Goal: Task Accomplishment & Management: Manage account settings

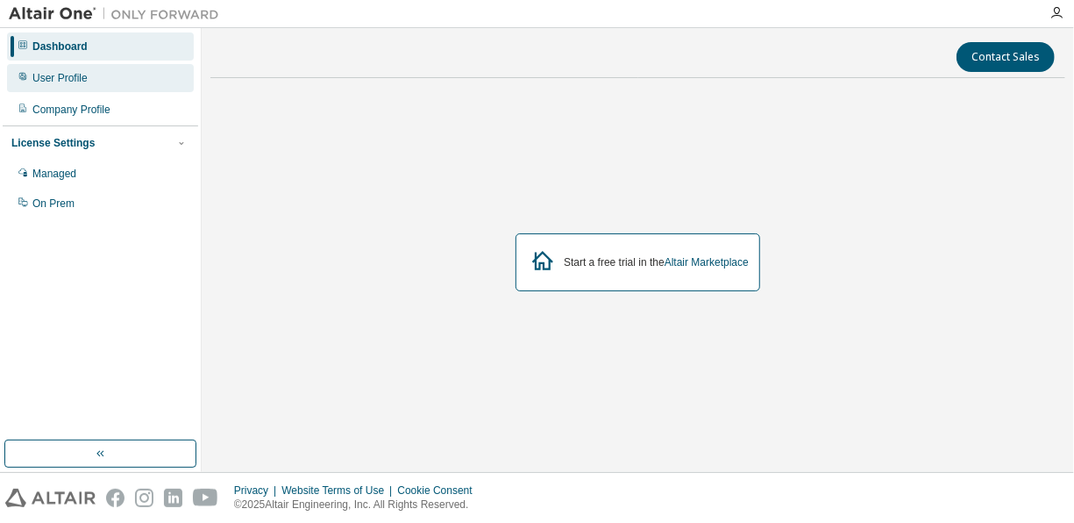
click at [55, 79] on div "User Profile" at bounding box center [59, 78] width 55 height 14
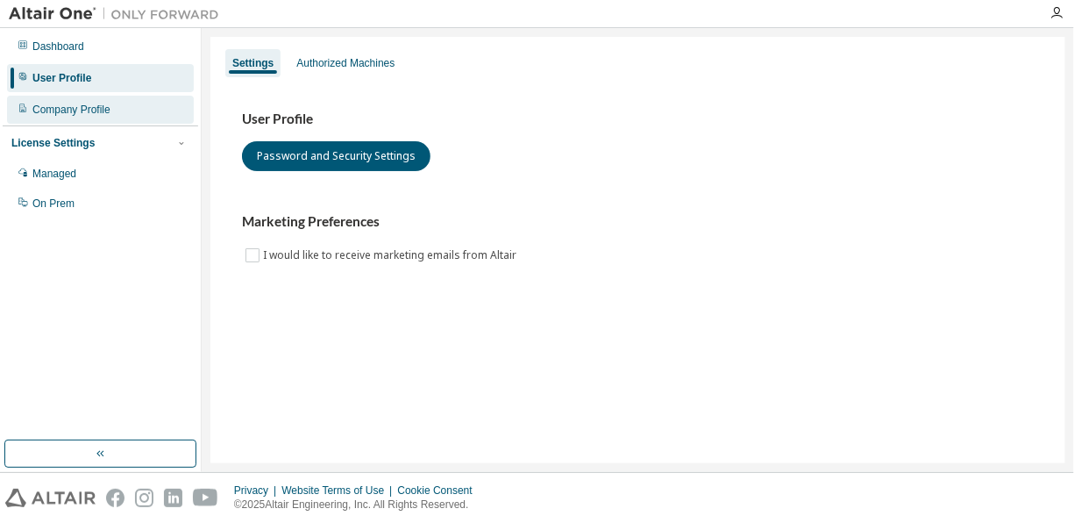
click at [41, 99] on div "Company Profile" at bounding box center [100, 110] width 187 height 28
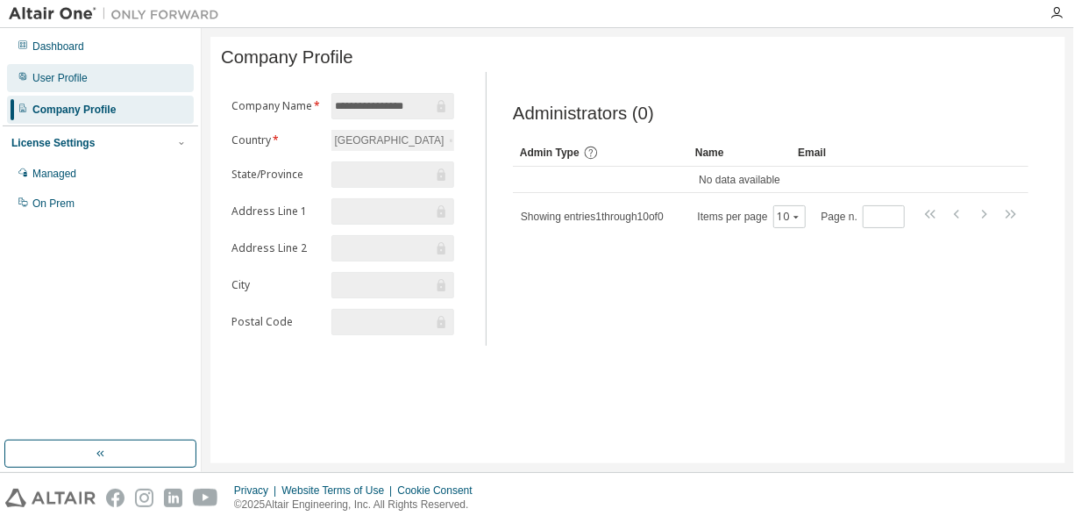
click at [80, 73] on div "User Profile" at bounding box center [59, 78] width 55 height 14
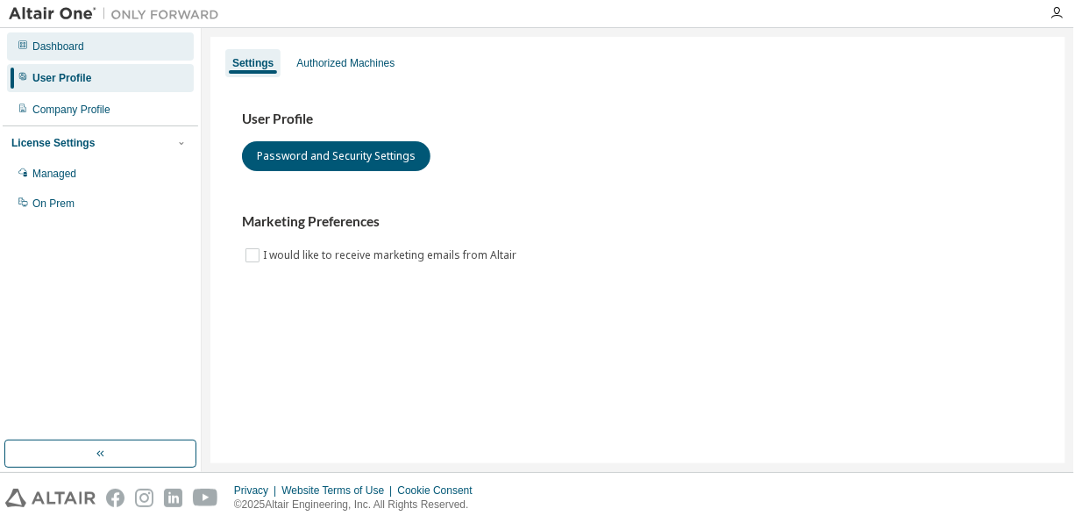
click at [75, 44] on div "Dashboard" at bounding box center [58, 46] width 52 height 14
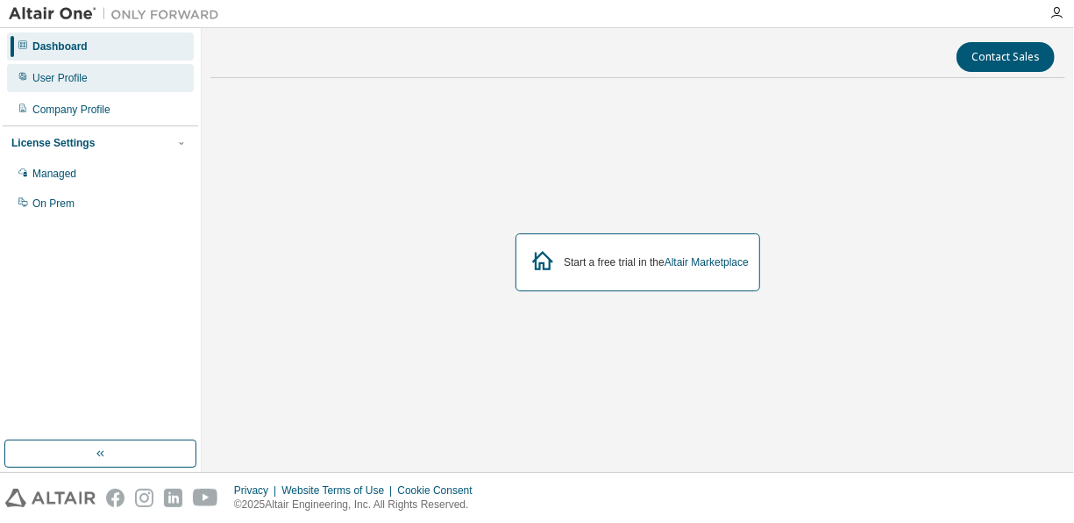
click at [61, 74] on div "User Profile" at bounding box center [59, 78] width 55 height 14
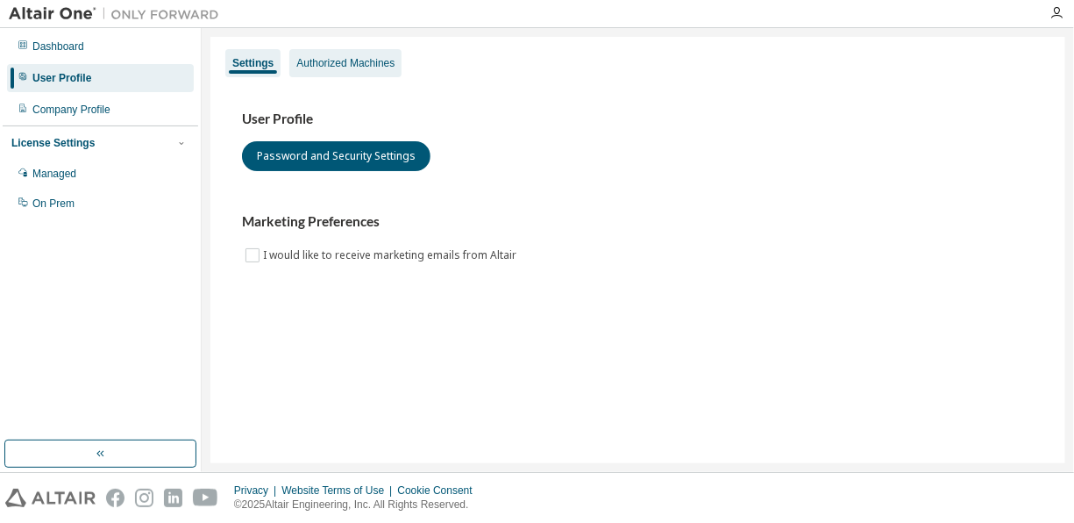
click at [365, 67] on div "Authorized Machines" at bounding box center [345, 63] width 98 height 14
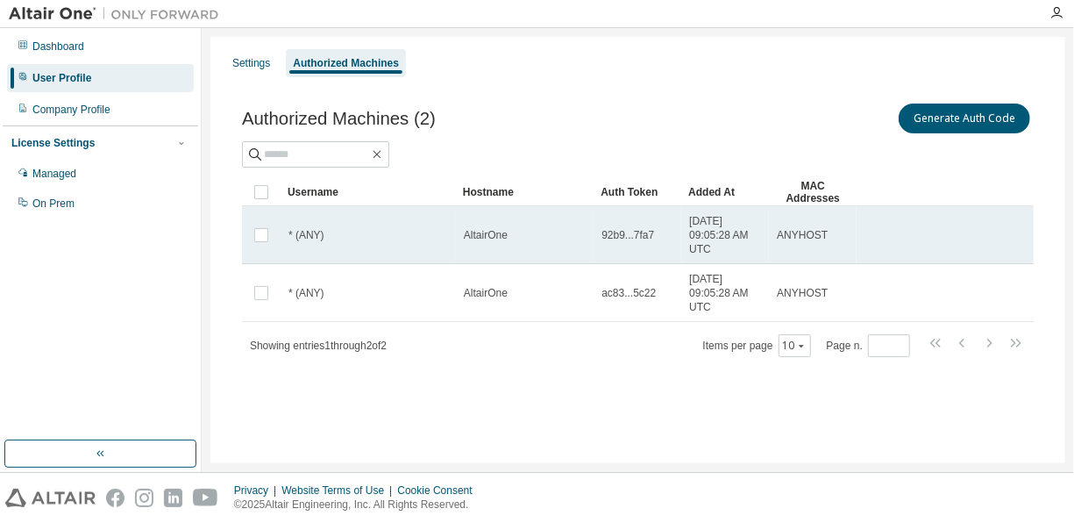
click at [622, 232] on span "92b9...7fa7" at bounding box center [628, 235] width 53 height 14
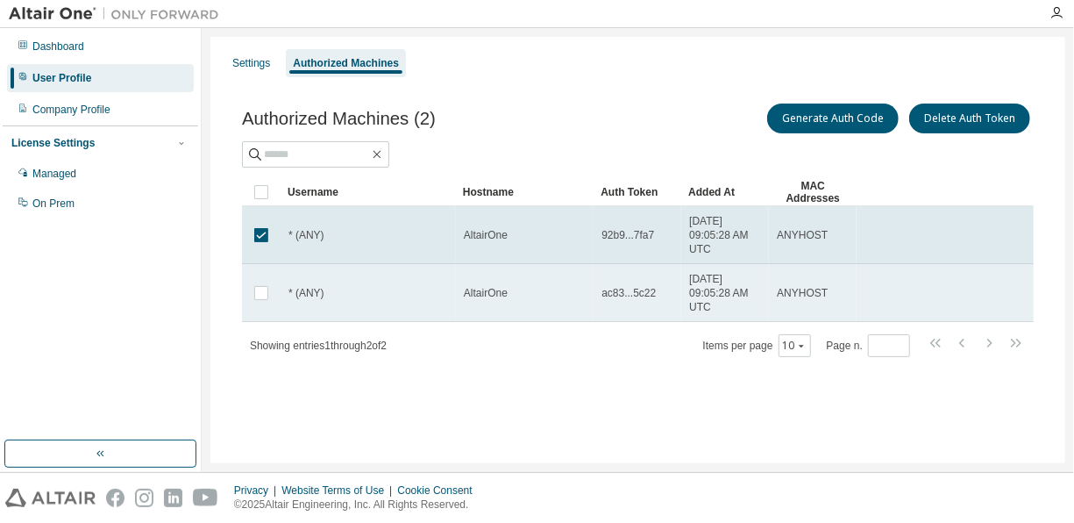
click at [645, 294] on span "ac83...5c22" at bounding box center [629, 293] width 54 height 14
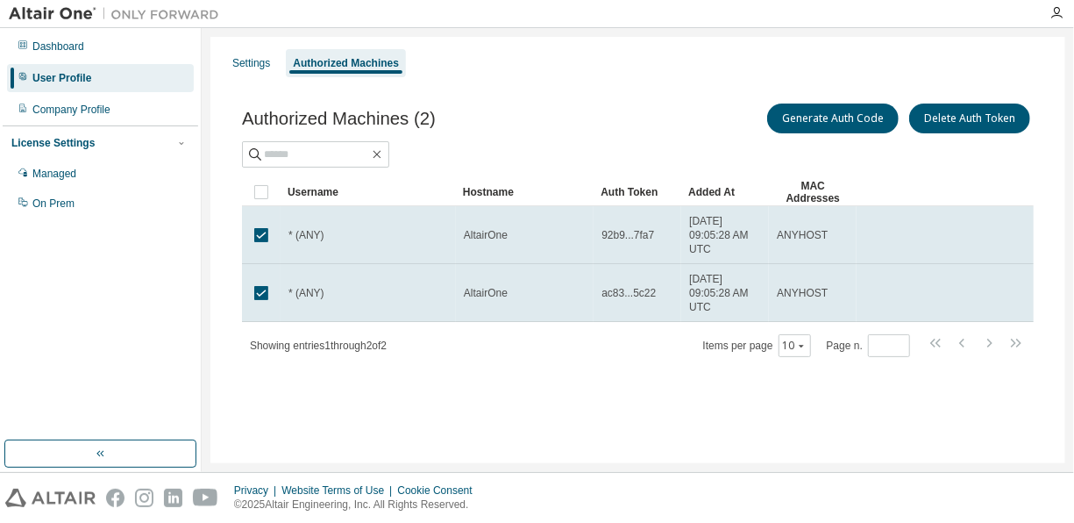
click at [645, 294] on span "ac83...5c22" at bounding box center [629, 293] width 54 height 14
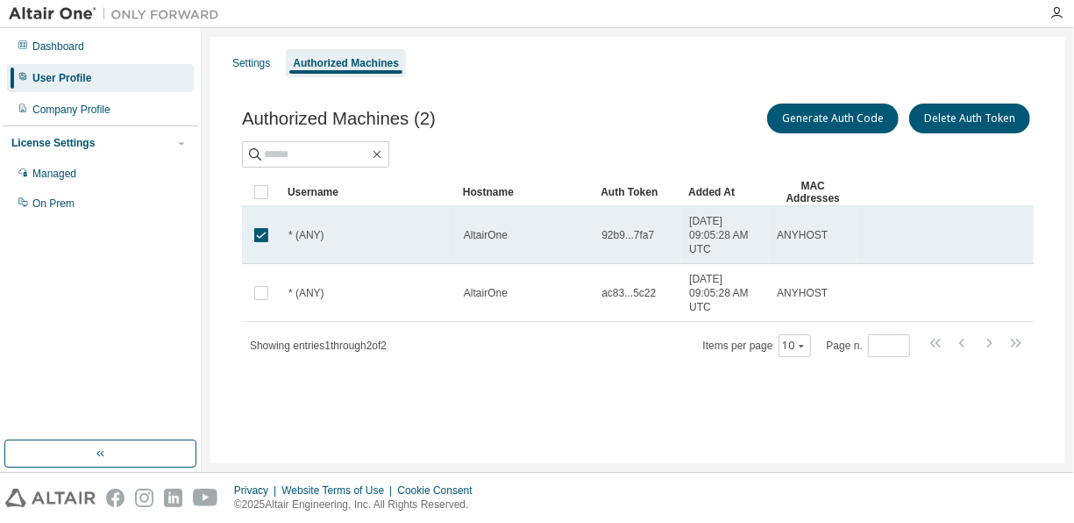
click at [290, 232] on span "* (ANY)" at bounding box center [307, 235] width 36 height 14
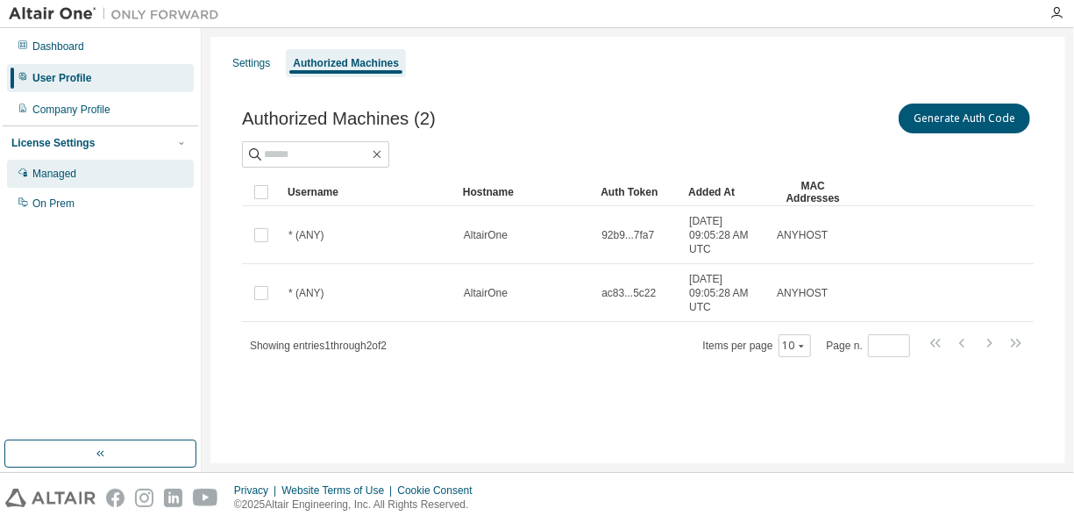
click at [82, 171] on div "Managed" at bounding box center [100, 174] width 187 height 28
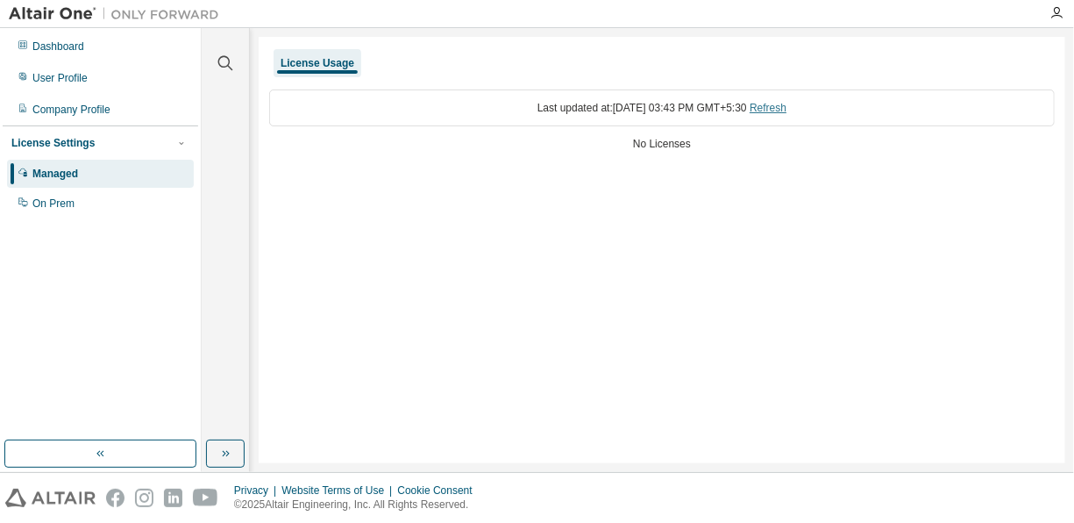
click at [787, 108] on link "Refresh" at bounding box center [768, 108] width 37 height 12
click at [112, 111] on div "Company Profile" at bounding box center [100, 110] width 187 height 28
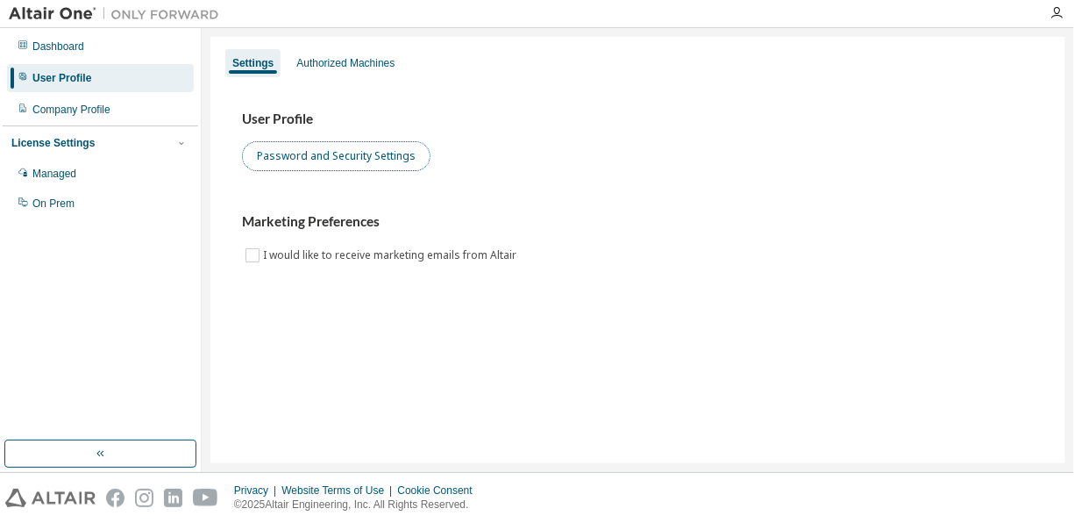
click at [367, 154] on button "Password and Security Settings" at bounding box center [336, 156] width 189 height 30
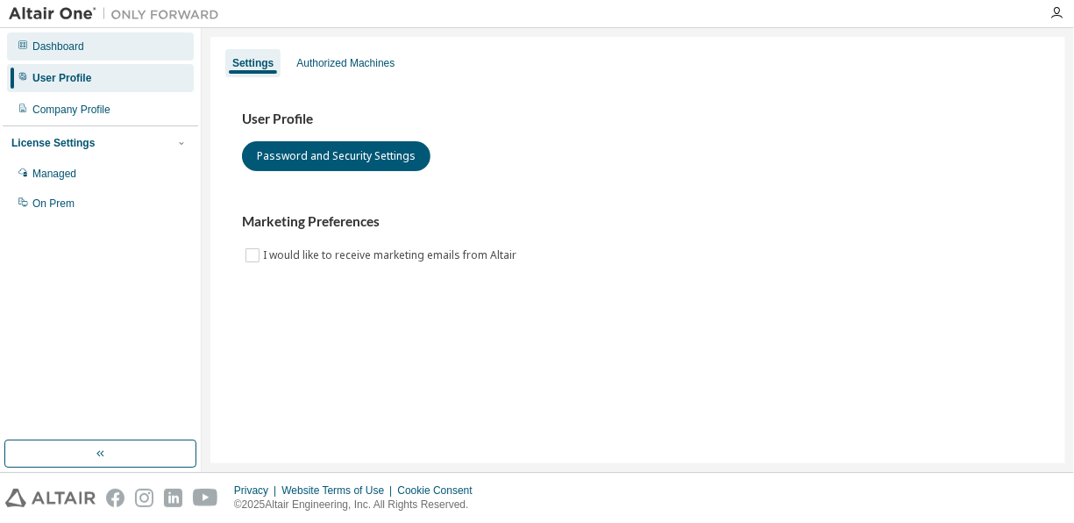
click at [76, 38] on div "Dashboard" at bounding box center [100, 46] width 187 height 28
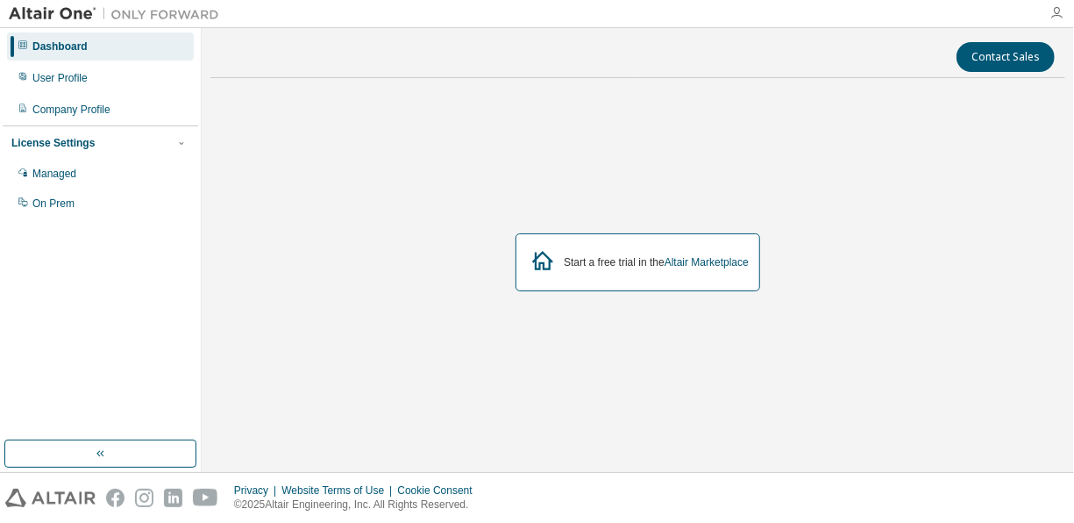
click at [1054, 11] on icon "button" at bounding box center [1057, 13] width 14 height 14
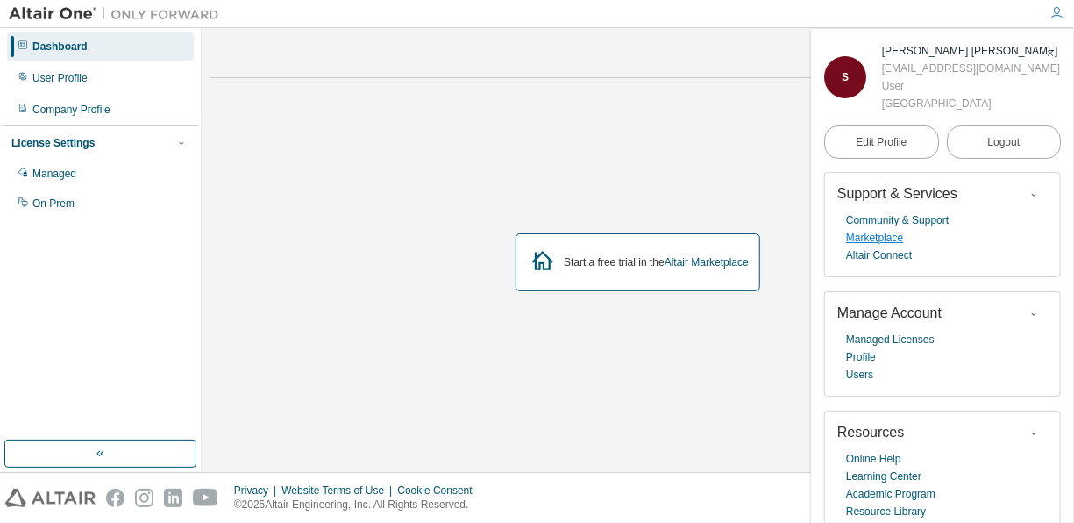
click at [882, 237] on link "Marketplace" at bounding box center [874, 238] width 57 height 18
click at [973, 139] on button "Logout" at bounding box center [1004, 141] width 115 height 33
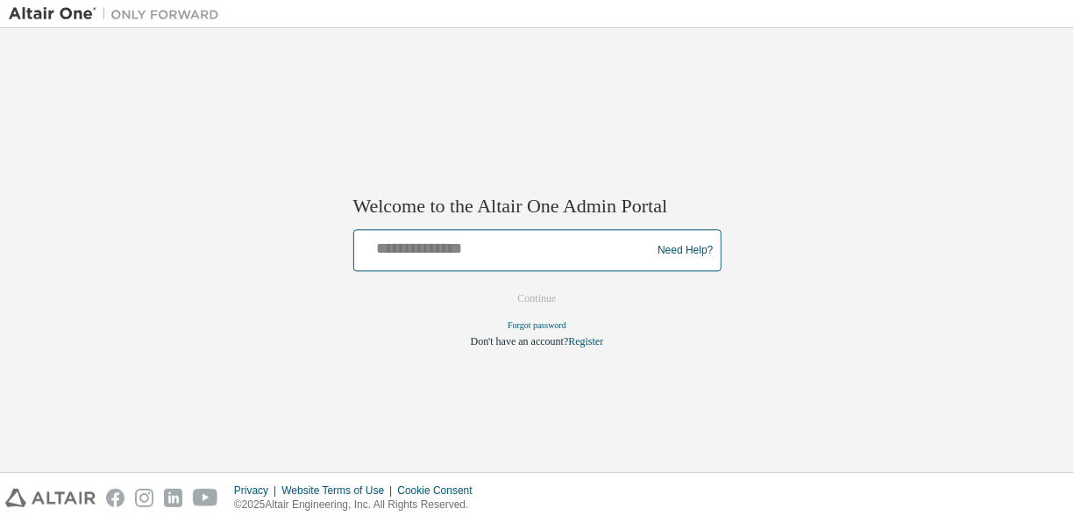
click at [466, 256] on input "text" at bounding box center [505, 246] width 289 height 25
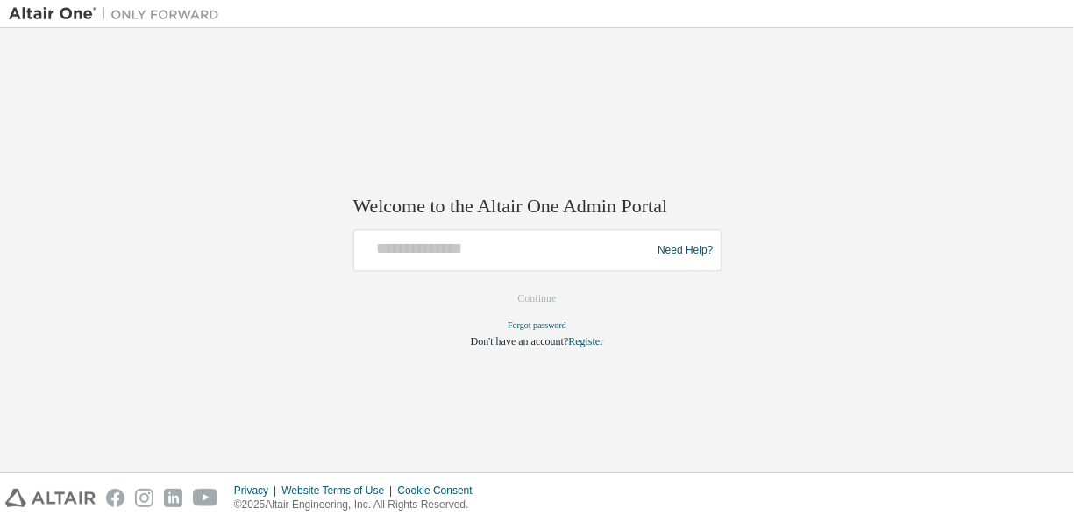
click at [1004, 338] on div "Welcome to the Altair One Admin Portal Need Help? Please make sure that you pro…" at bounding box center [537, 250] width 1057 height 426
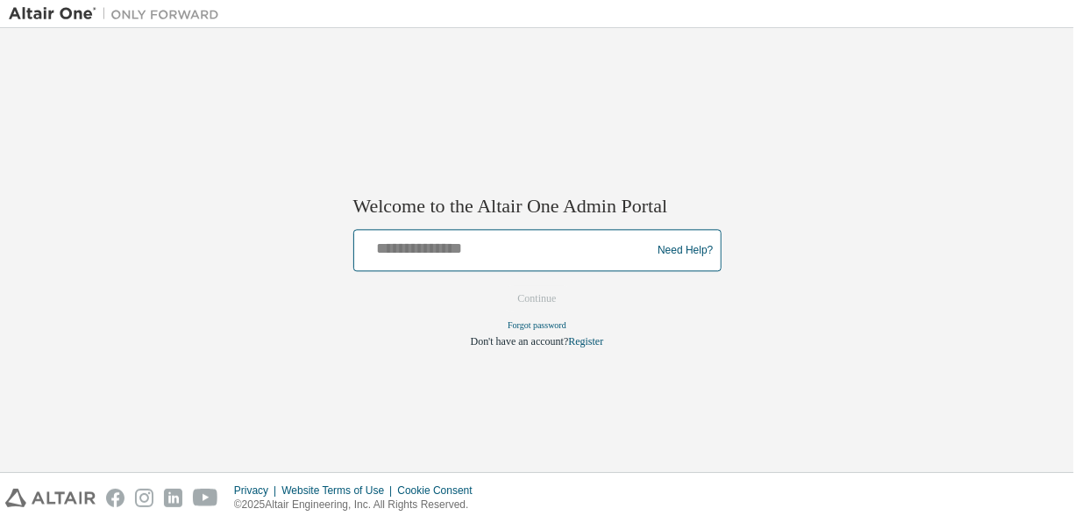
click at [432, 253] on input "text" at bounding box center [505, 246] width 289 height 25
type input "**********"
click at [697, 251] on link "Need Help?" at bounding box center [685, 250] width 55 height 1
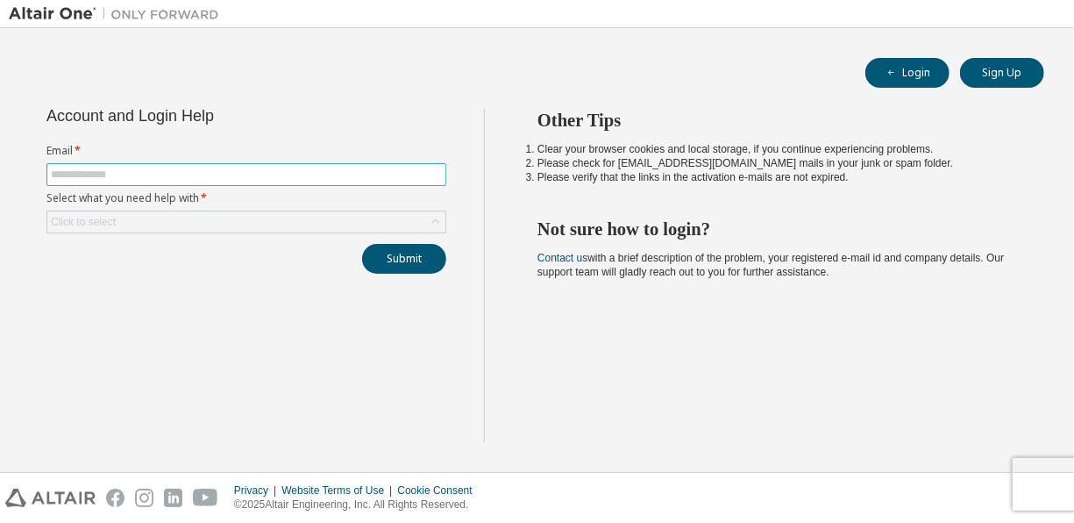
click at [301, 174] on input "text" at bounding box center [246, 174] width 391 height 14
type input "**********"
click at [143, 216] on div "Click to select" at bounding box center [246, 221] width 398 height 21
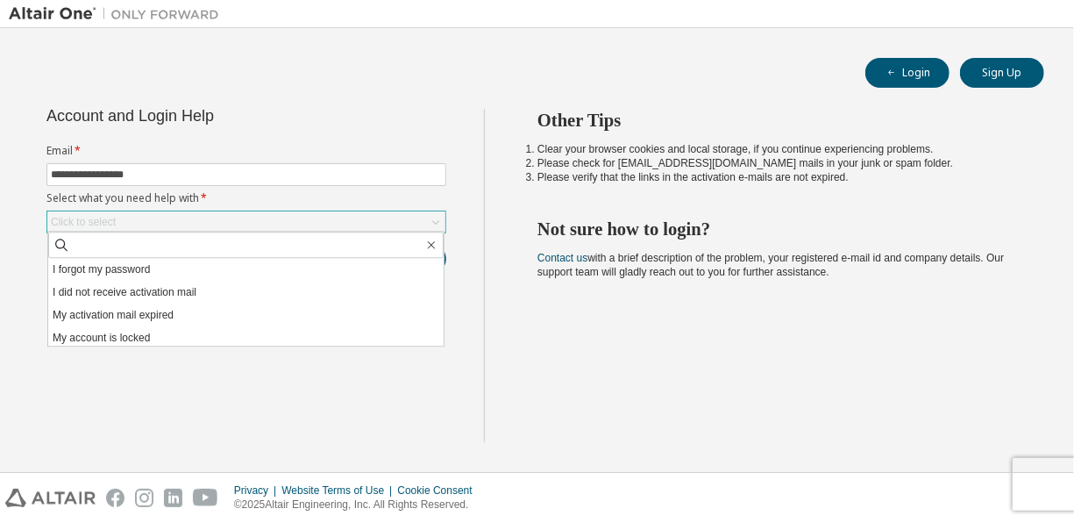
click at [125, 217] on div "Click to select" at bounding box center [246, 221] width 398 height 21
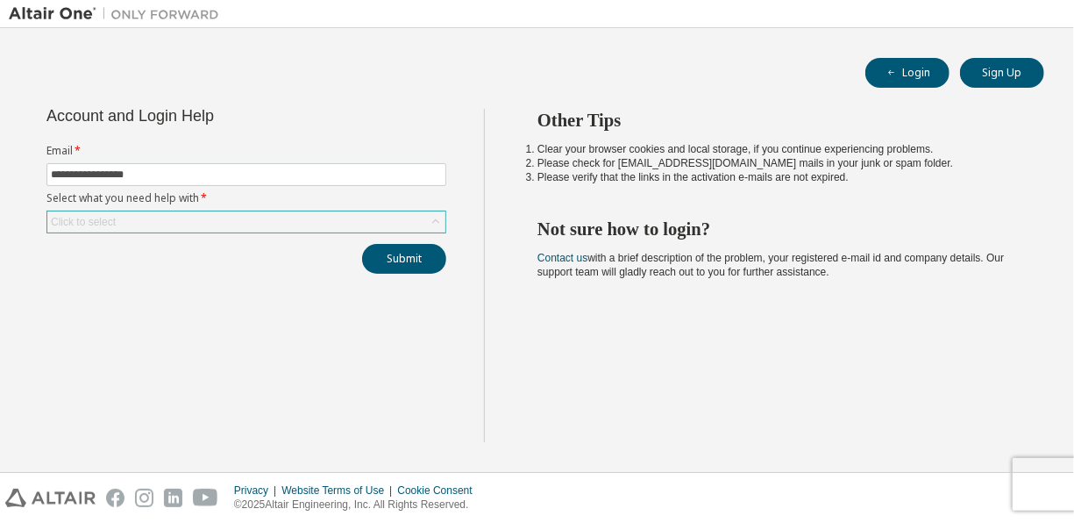
click at [175, 218] on div "Click to select" at bounding box center [246, 221] width 398 height 21
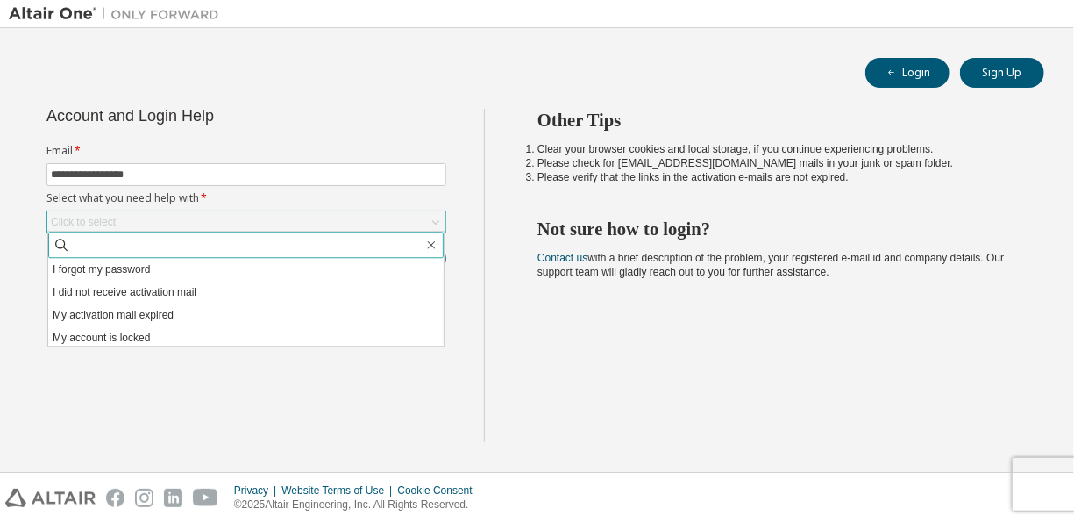
click at [110, 247] on input "text" at bounding box center [246, 245] width 353 height 18
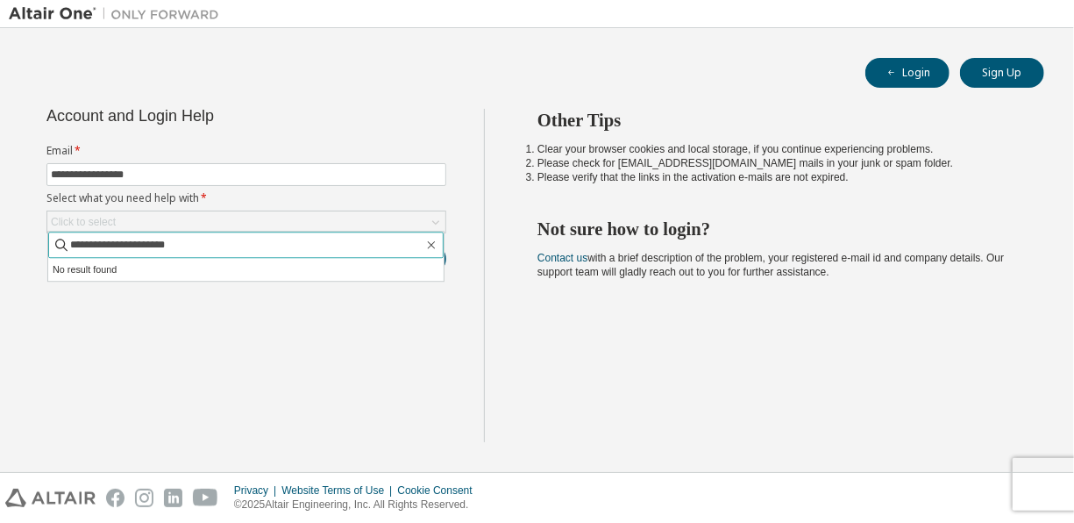
type input "**********"
click at [259, 393] on div "**********" at bounding box center [246, 275] width 475 height 333
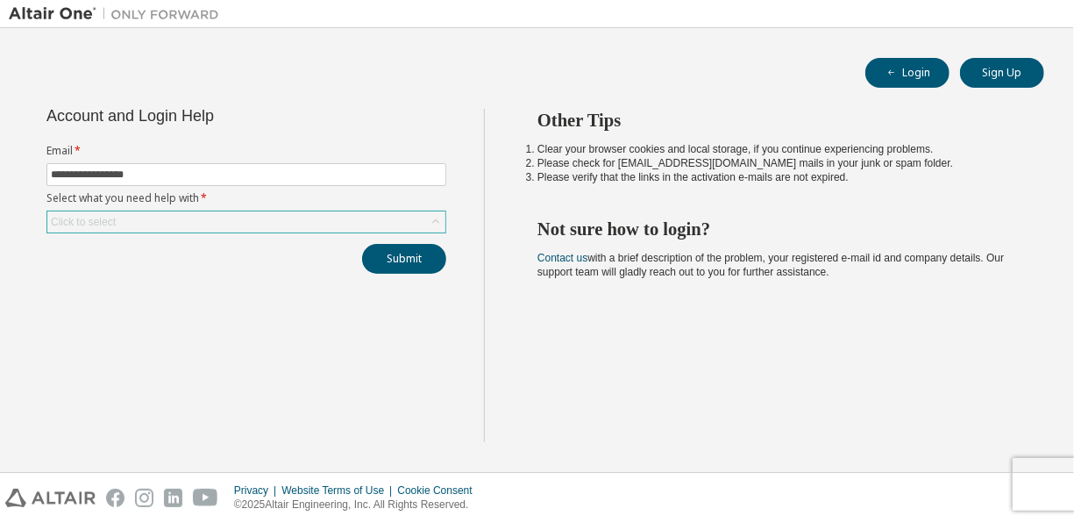
click at [215, 214] on div "Click to select" at bounding box center [246, 221] width 398 height 21
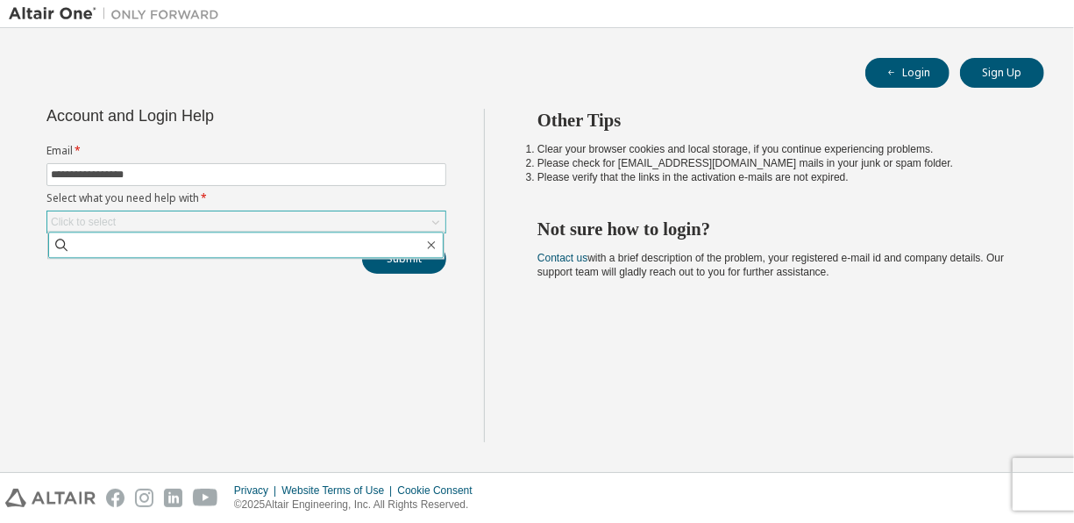
click at [135, 242] on input "text" at bounding box center [246, 245] width 353 height 18
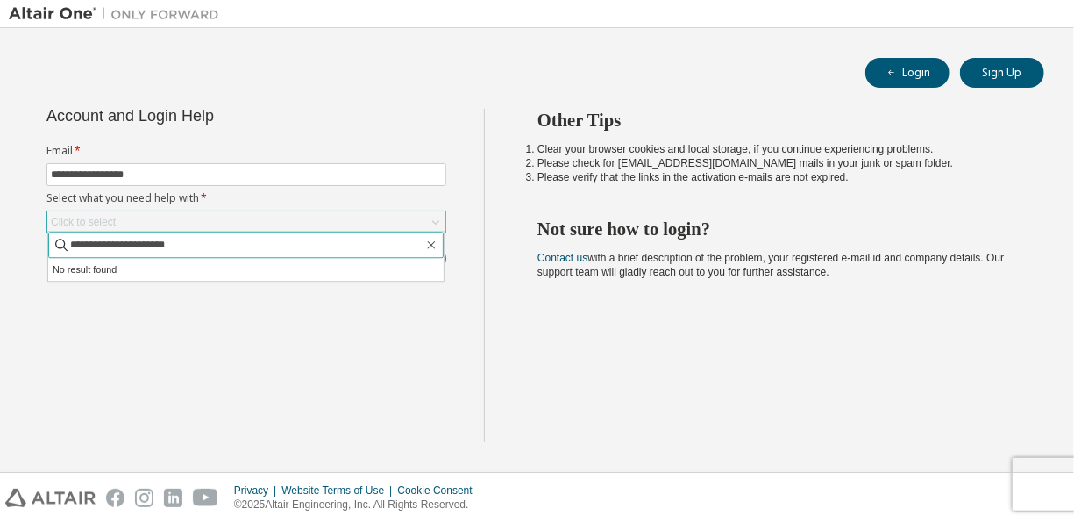
type input "**********"
click at [180, 263] on li "No result found" at bounding box center [245, 269] width 395 height 23
click at [434, 250] on icon "button" at bounding box center [431, 245] width 14 height 14
click at [436, 224] on icon at bounding box center [436, 222] width 18 height 18
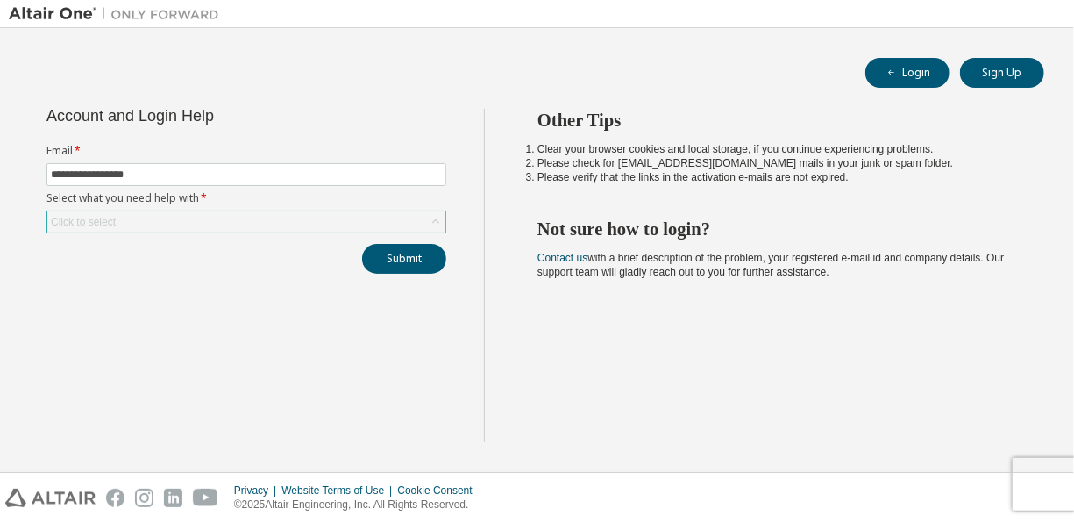
click at [436, 223] on icon at bounding box center [436, 222] width 18 height 18
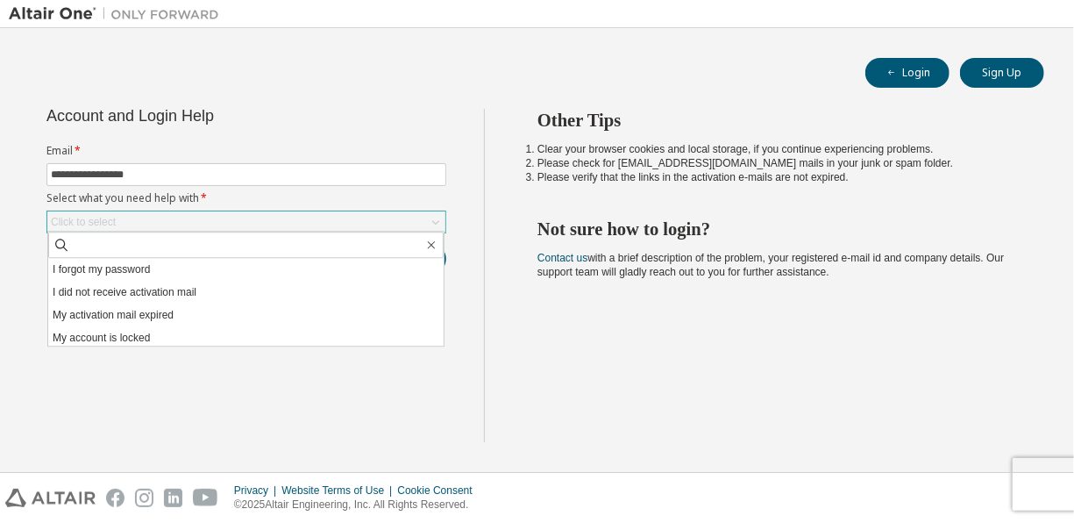
click at [159, 389] on div "**********" at bounding box center [246, 275] width 475 height 333
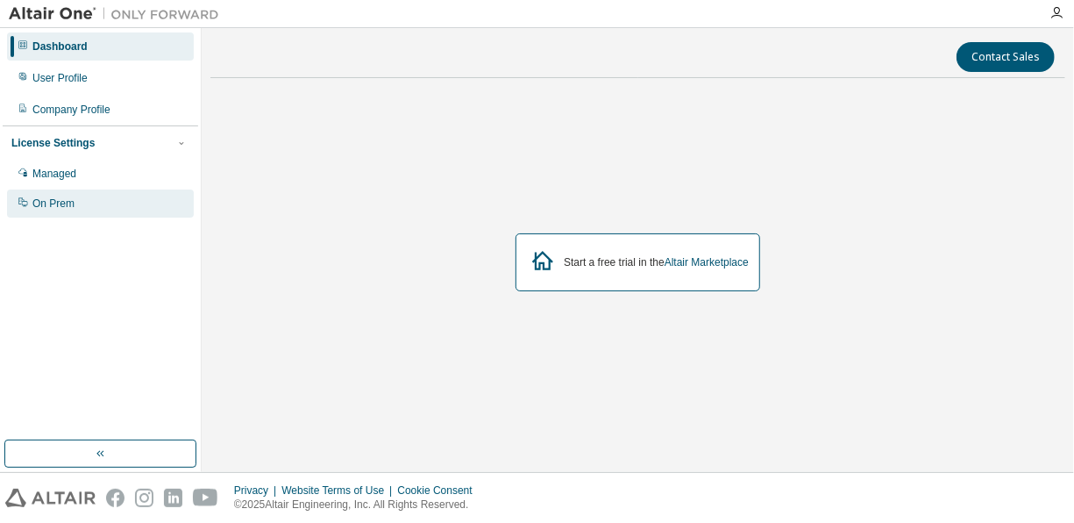
click at [62, 198] on div "On Prem" at bounding box center [53, 203] width 42 height 14
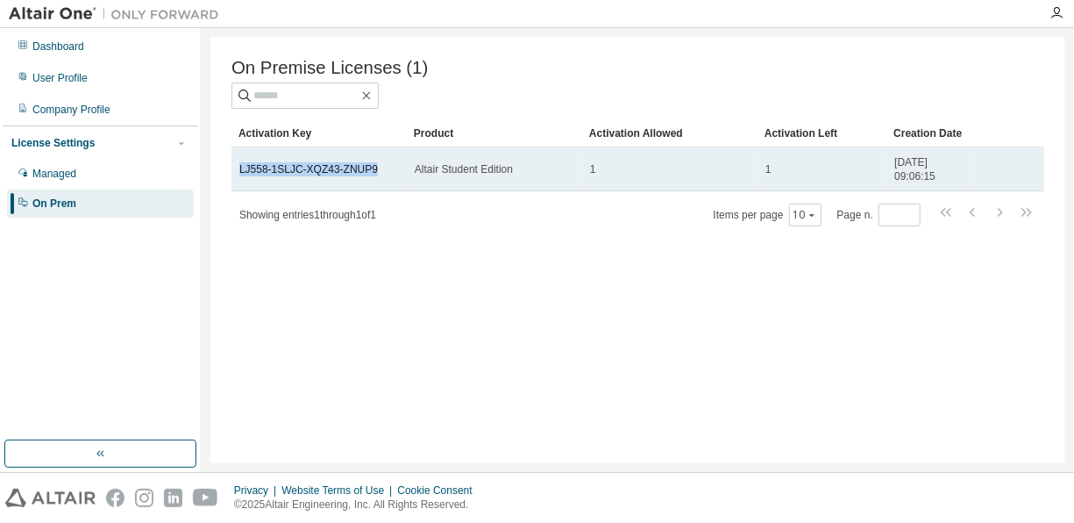
drag, startPoint x: 378, startPoint y: 174, endPoint x: 235, endPoint y: 160, distance: 143.5
click at [235, 160] on td "LJ558-1SLJC-XQZ43-ZNUP9" at bounding box center [319, 169] width 175 height 44
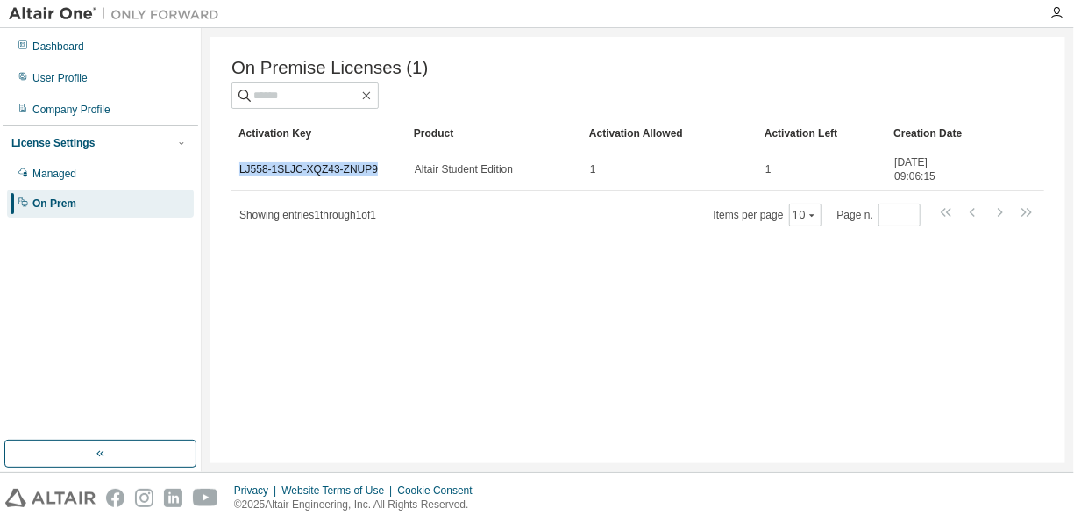
copy link "LJ558-1SLJC-XQZ43-ZNUP9"
click at [1060, 12] on icon "button" at bounding box center [1057, 13] width 14 height 14
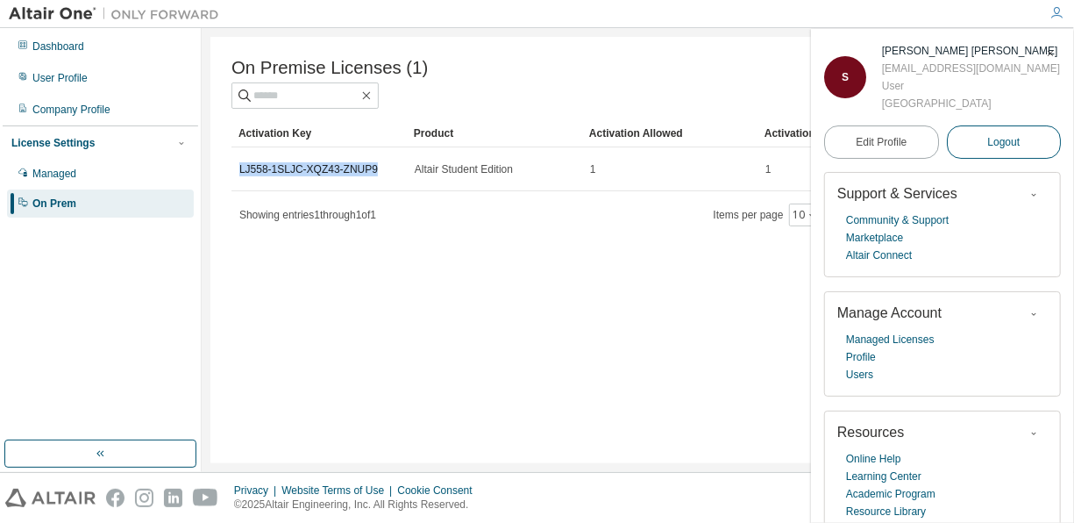
click at [999, 147] on span "Logout" at bounding box center [1003, 142] width 32 height 18
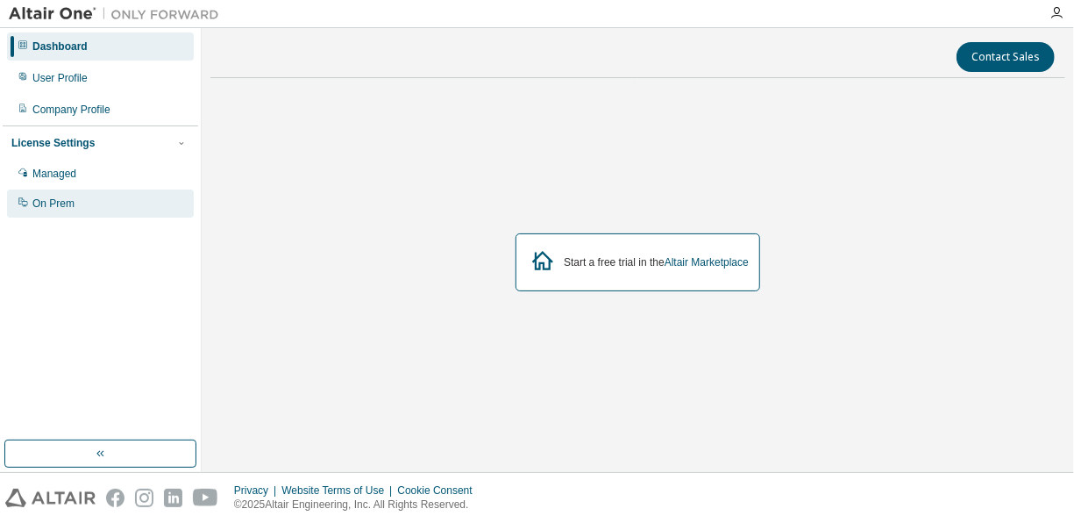
click at [60, 205] on div "On Prem" at bounding box center [53, 203] width 42 height 14
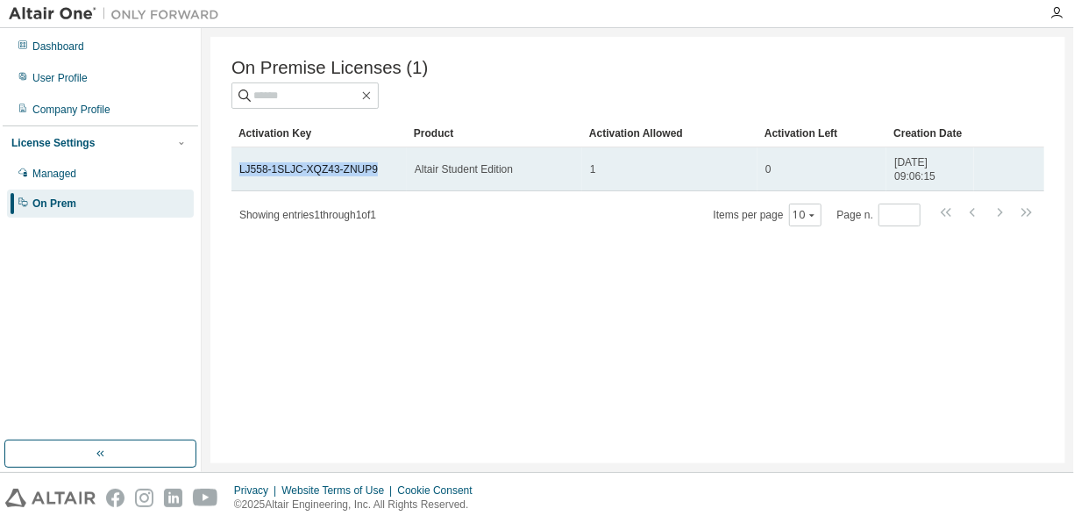
drag, startPoint x: 379, startPoint y: 171, endPoint x: 232, endPoint y: 178, distance: 147.5
click at [232, 178] on td "LJ558-1SLJC-XQZ43-ZNUP9" at bounding box center [319, 169] width 175 height 44
copy link "LJ558-1SLJC-XQZ43-ZNUP9"
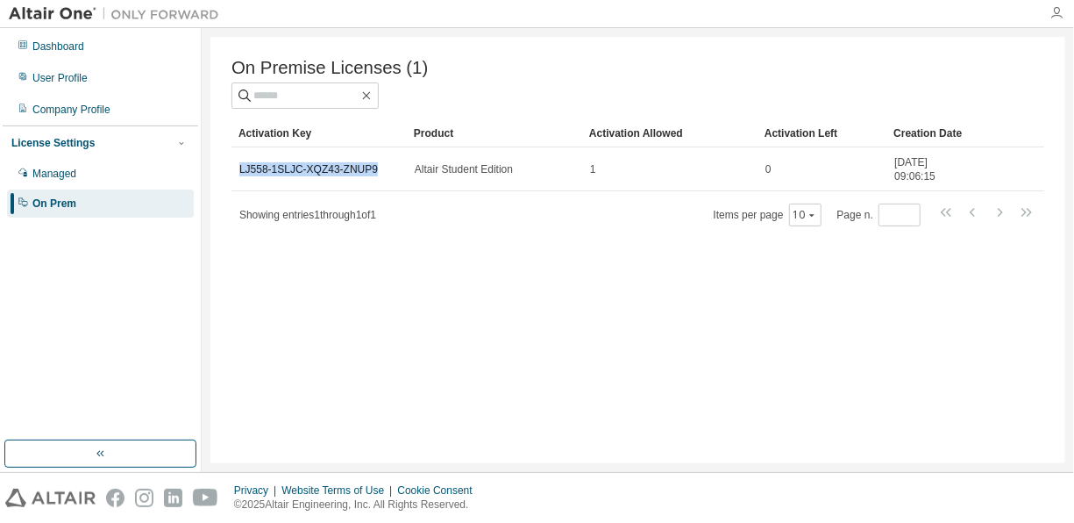
click at [1051, 17] on icon "button" at bounding box center [1057, 13] width 14 height 14
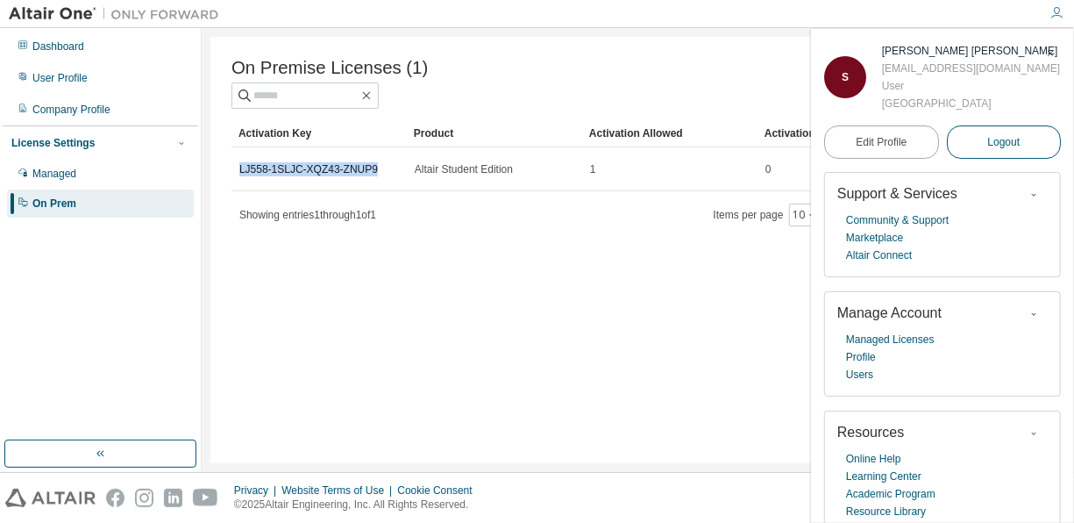
click at [987, 134] on span "Logout" at bounding box center [1003, 142] width 32 height 18
